Goal: Check status

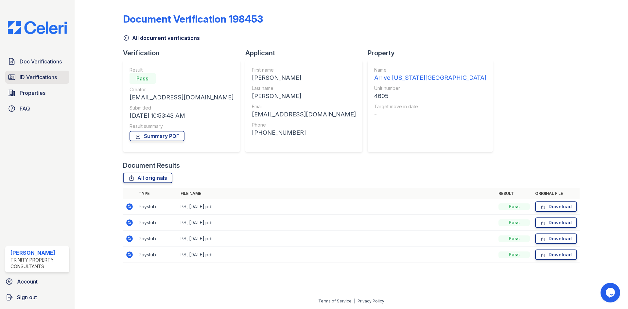
click at [25, 77] on span "ID Verifications" at bounding box center [38, 77] width 37 height 8
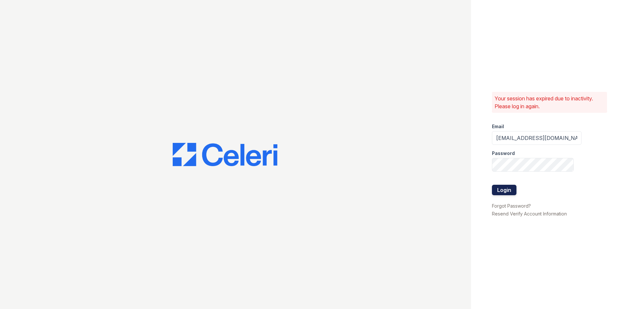
click at [511, 188] on button "Login" at bounding box center [504, 190] width 25 height 10
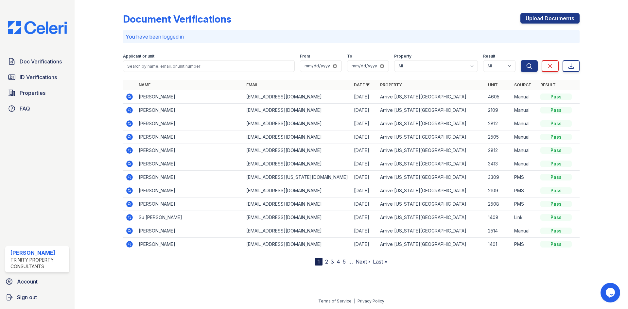
click at [46, 69] on div "Doc Verifications ID Verifications Properties FAQ" at bounding box center [37, 85] width 69 height 60
click at [56, 81] on span "ID Verifications" at bounding box center [38, 77] width 37 height 8
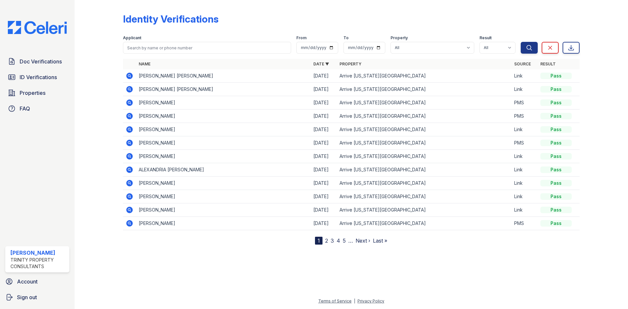
click at [133, 76] on td at bounding box center [129, 75] width 13 height 13
click at [130, 76] on icon at bounding box center [130, 76] width 8 height 8
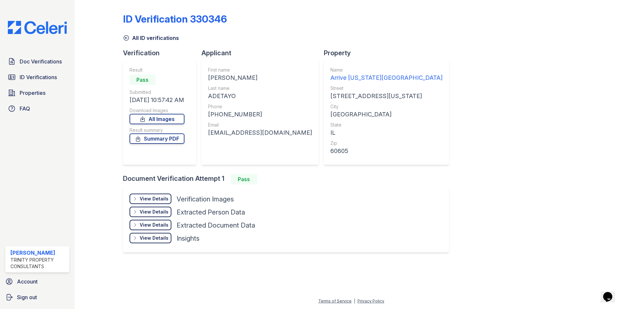
click at [143, 200] on div "View Details" at bounding box center [154, 199] width 29 height 7
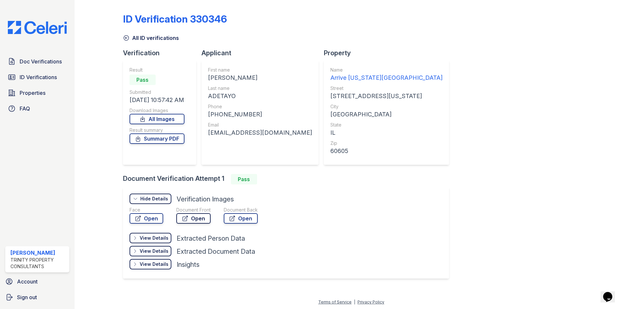
click at [197, 214] on link "Open" at bounding box center [193, 218] width 34 height 10
